Goal: Task Accomplishment & Management: Manage account settings

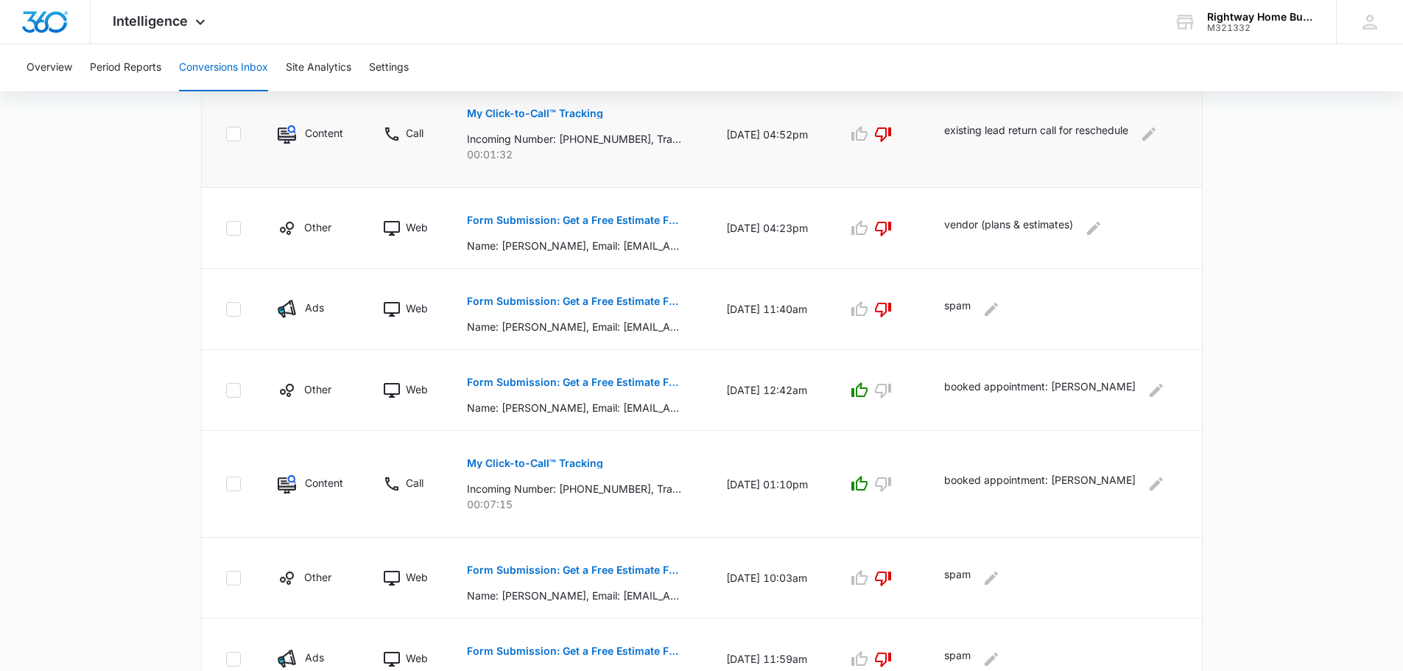
scroll to position [726, 0]
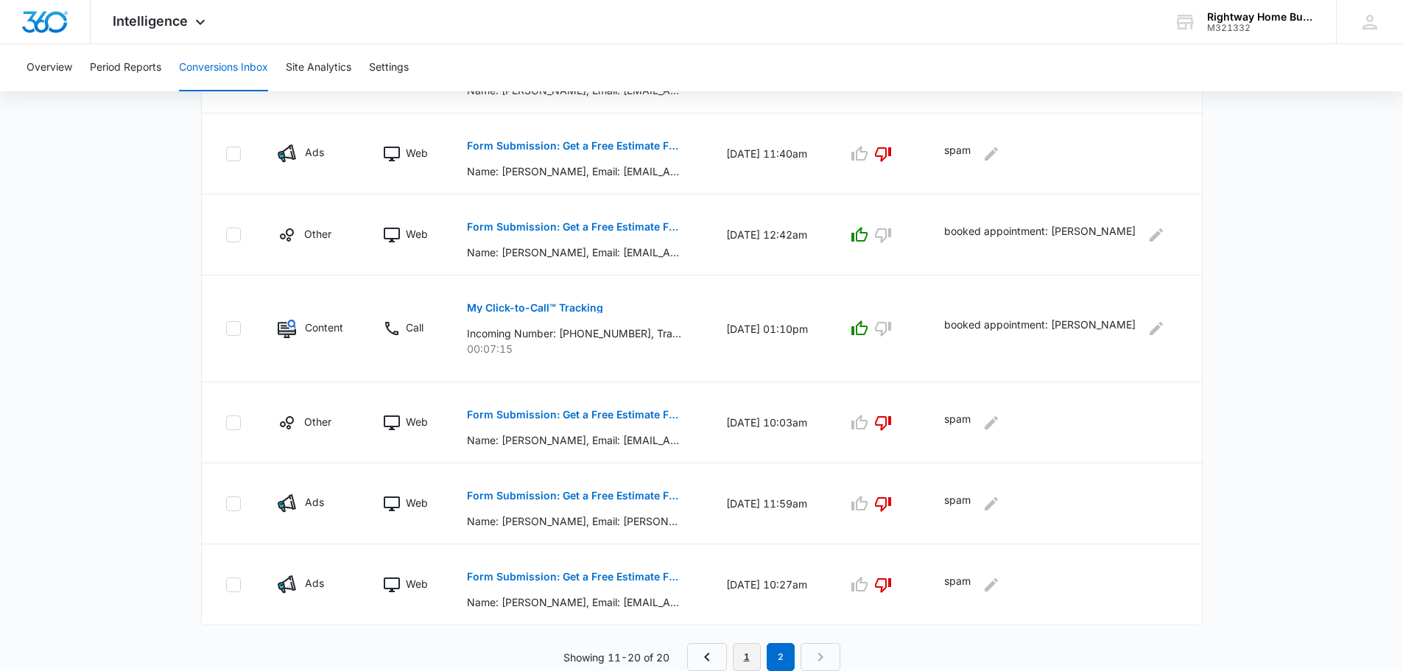
click at [740, 650] on link "1" at bounding box center [747, 657] width 28 height 28
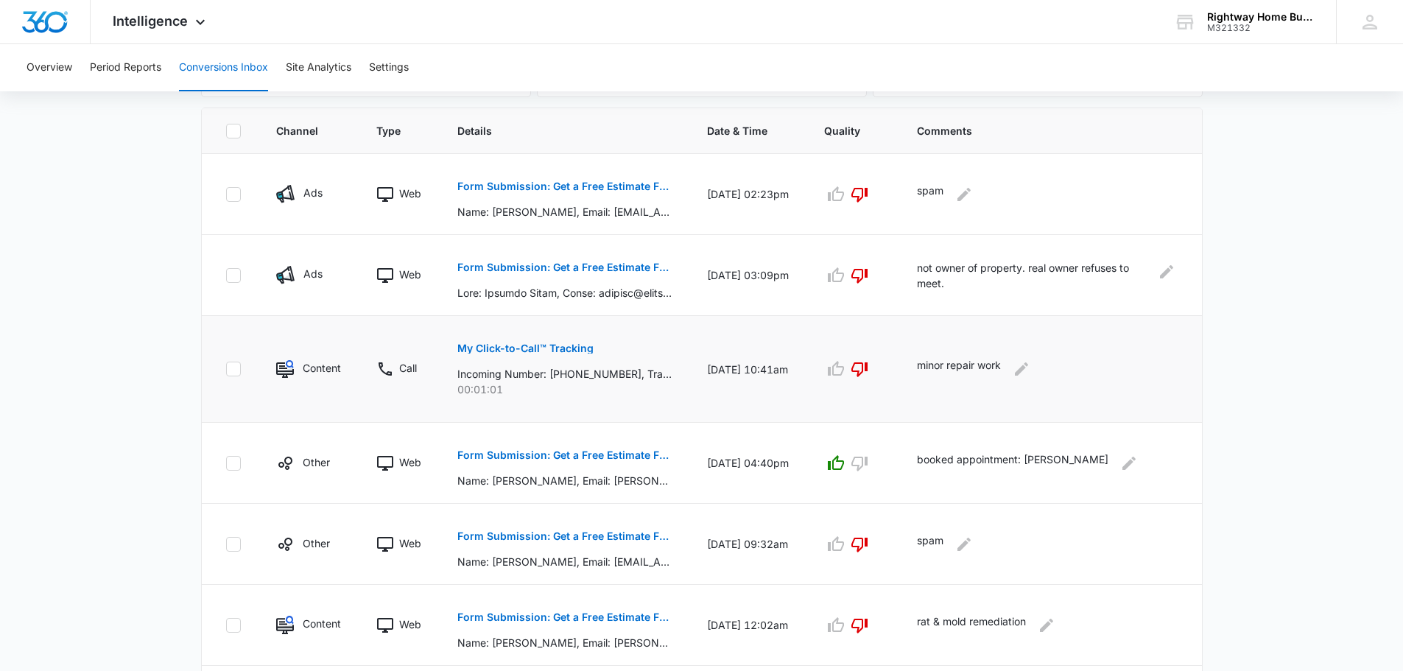
scroll to position [284, 0]
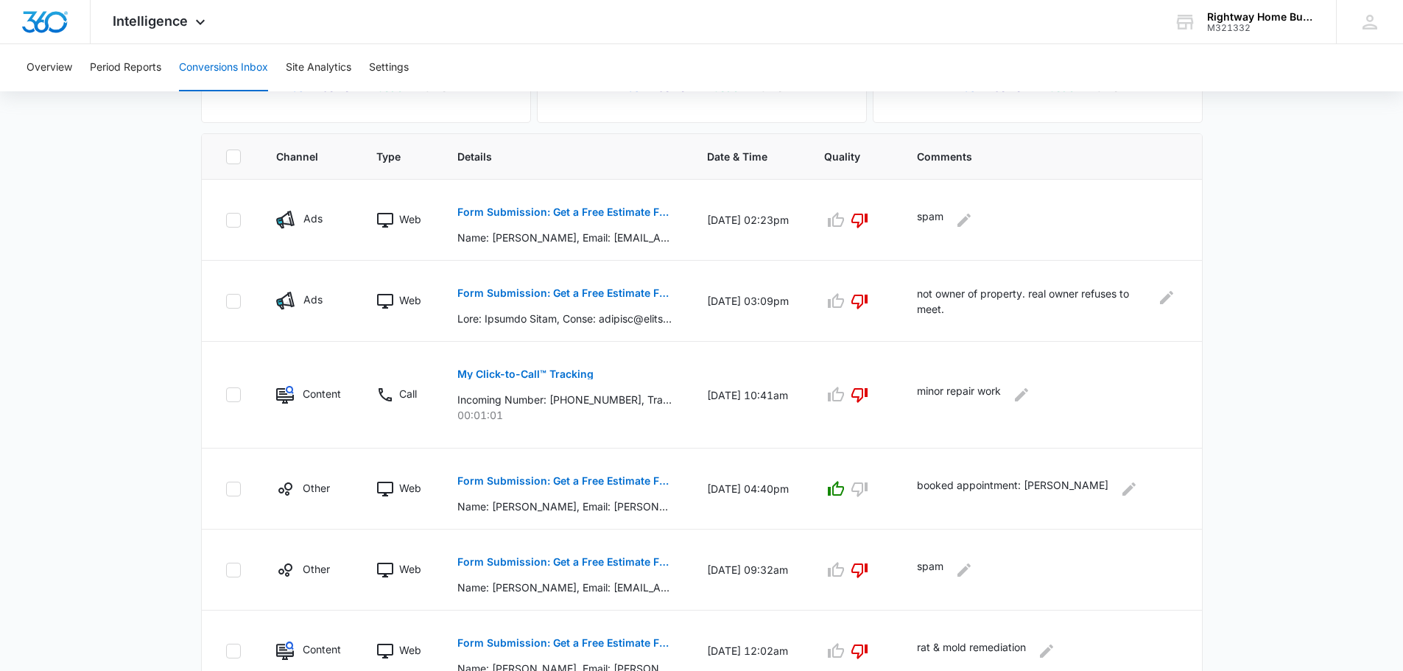
click at [1275, 315] on main "Filters 09/10/2025 10/10/2025 New Conversion Total Conversions: 20 Ads Content …" at bounding box center [701, 467] width 1403 height 1291
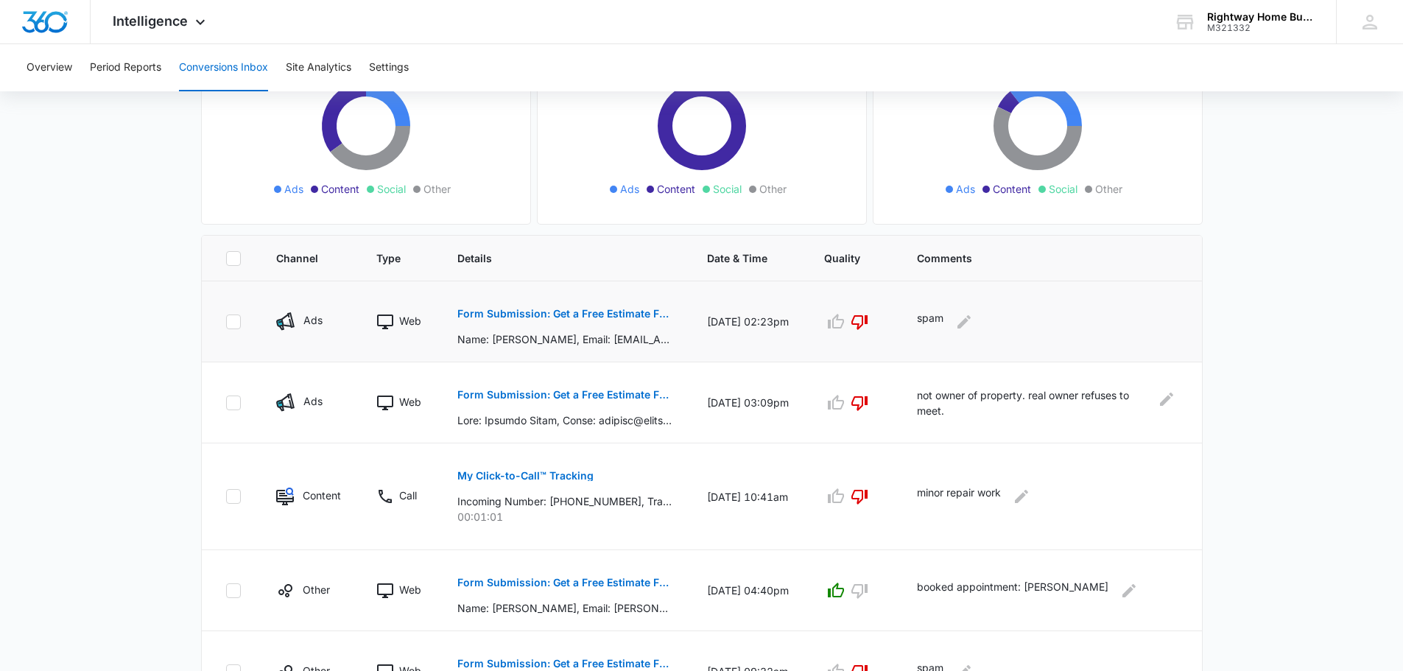
scroll to position [0, 0]
